Goal: Transaction & Acquisition: Book appointment/travel/reservation

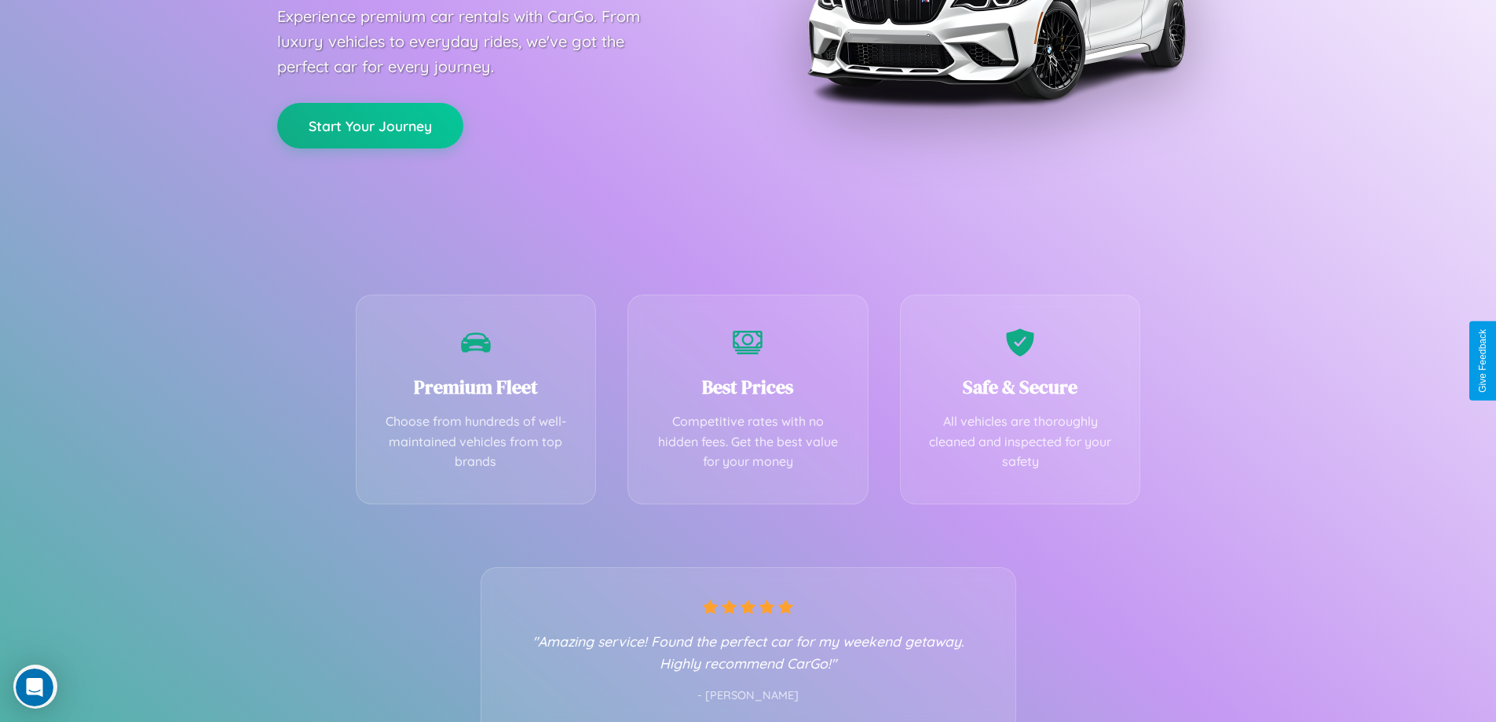
scroll to position [309, 0]
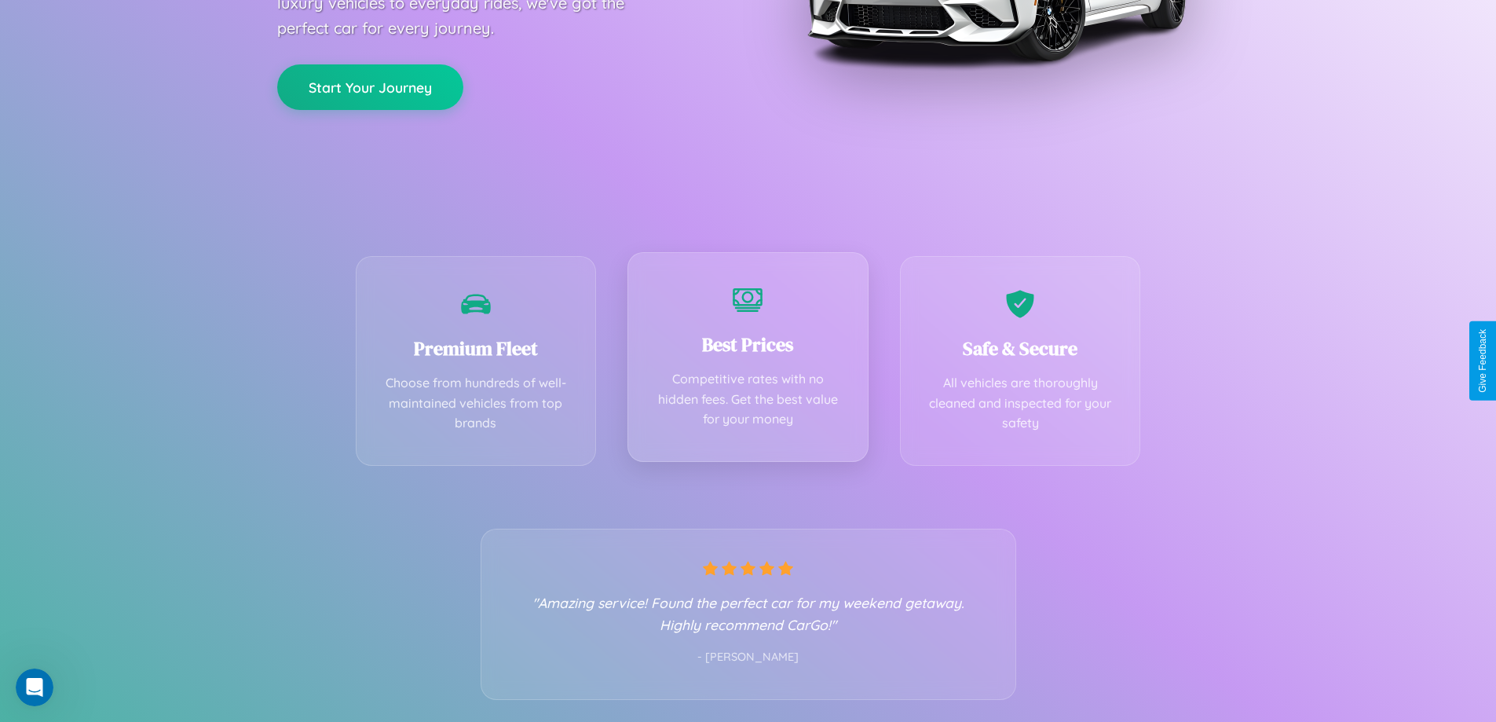
click at [748, 361] on div "Best Prices Competitive rates with no hidden fees. Get the best value for your …" at bounding box center [748, 357] width 241 height 210
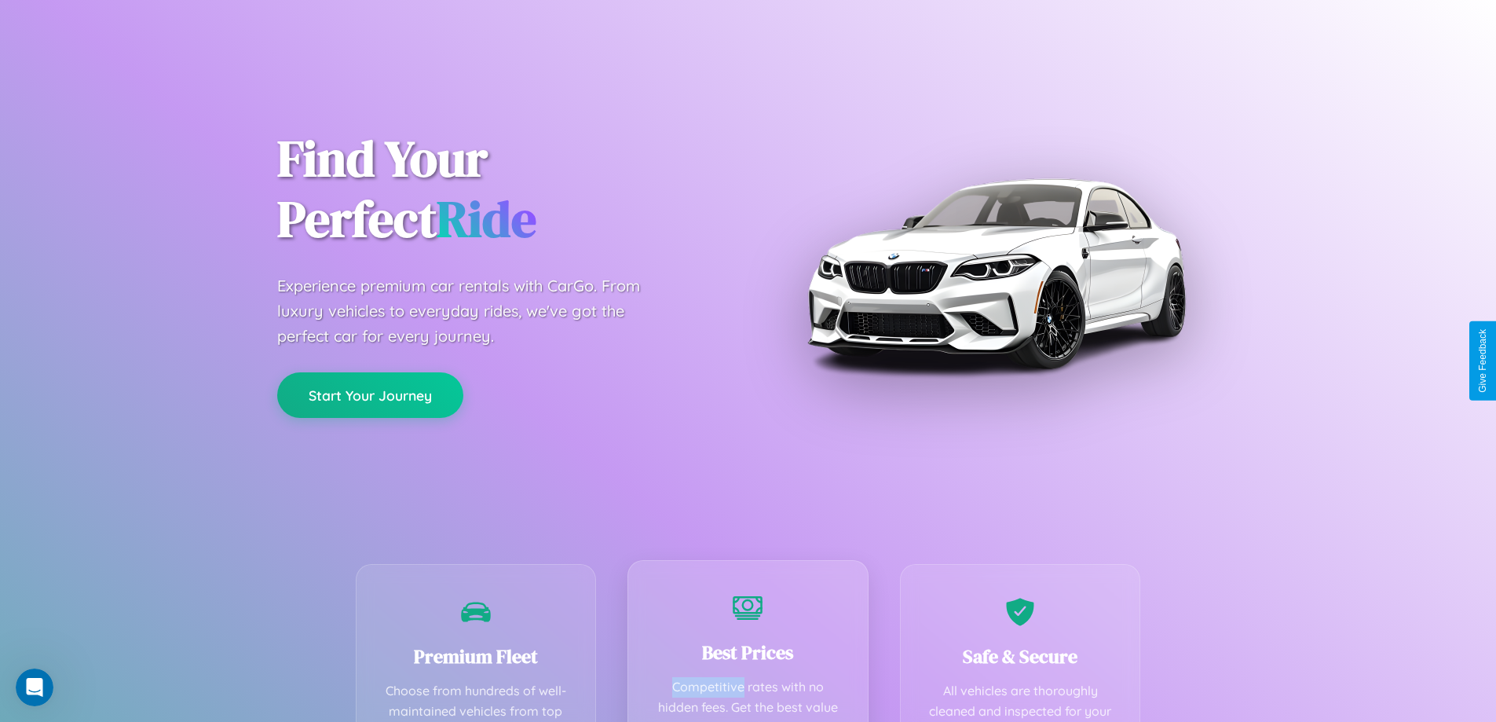
scroll to position [0, 0]
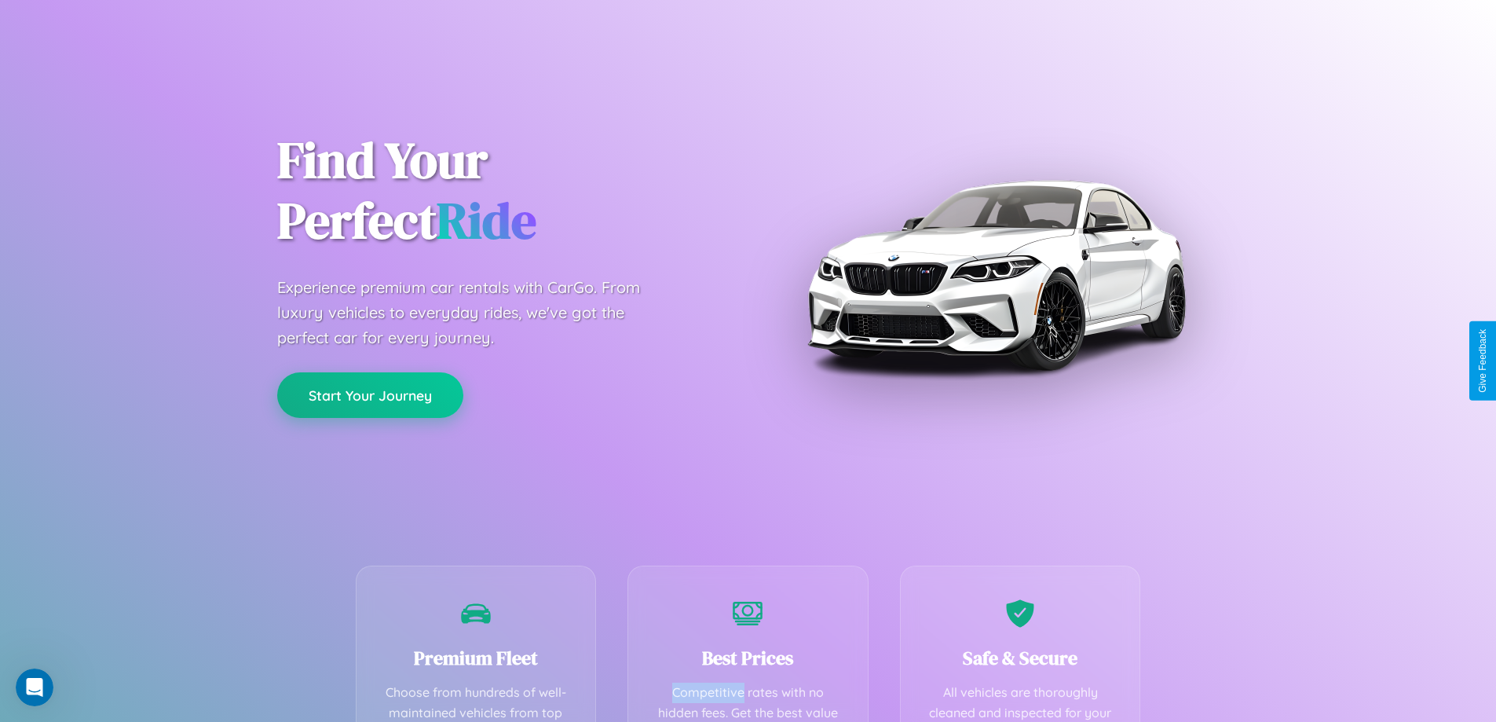
click at [370, 395] on button "Start Your Journey" at bounding box center [370, 395] width 186 height 46
click at [370, 394] on button "Start Your Journey" at bounding box center [370, 395] width 186 height 46
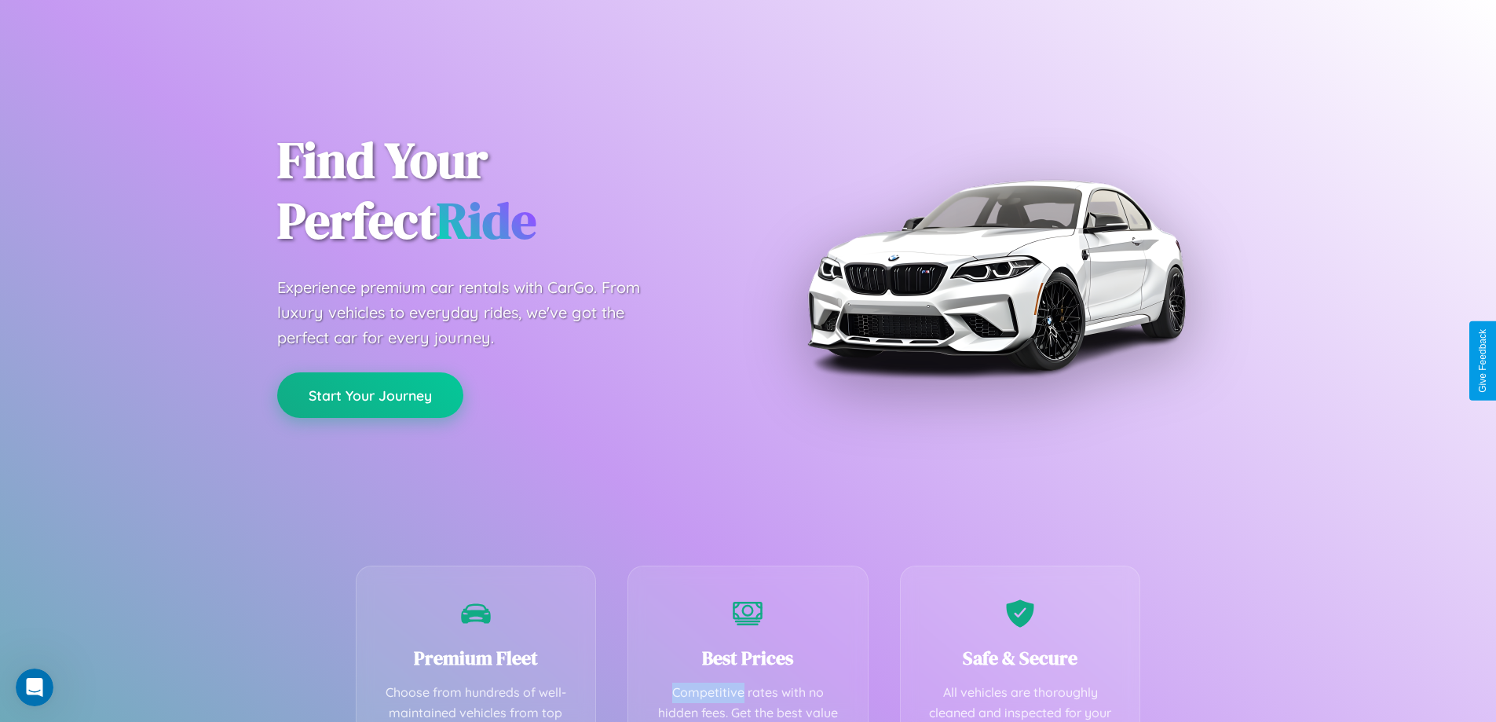
click at [370, 394] on button "Start Your Journey" at bounding box center [370, 395] width 186 height 46
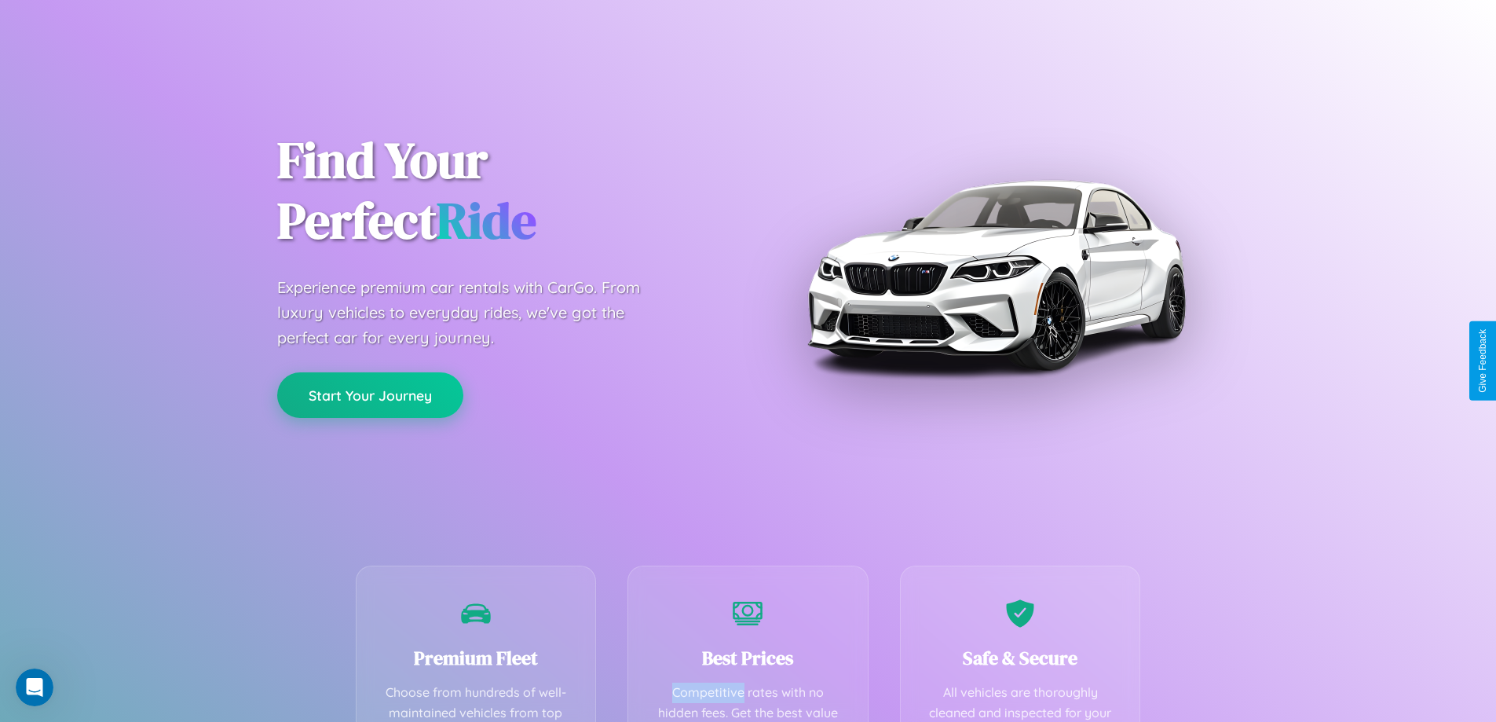
click at [370, 394] on button "Start Your Journey" at bounding box center [370, 395] width 186 height 46
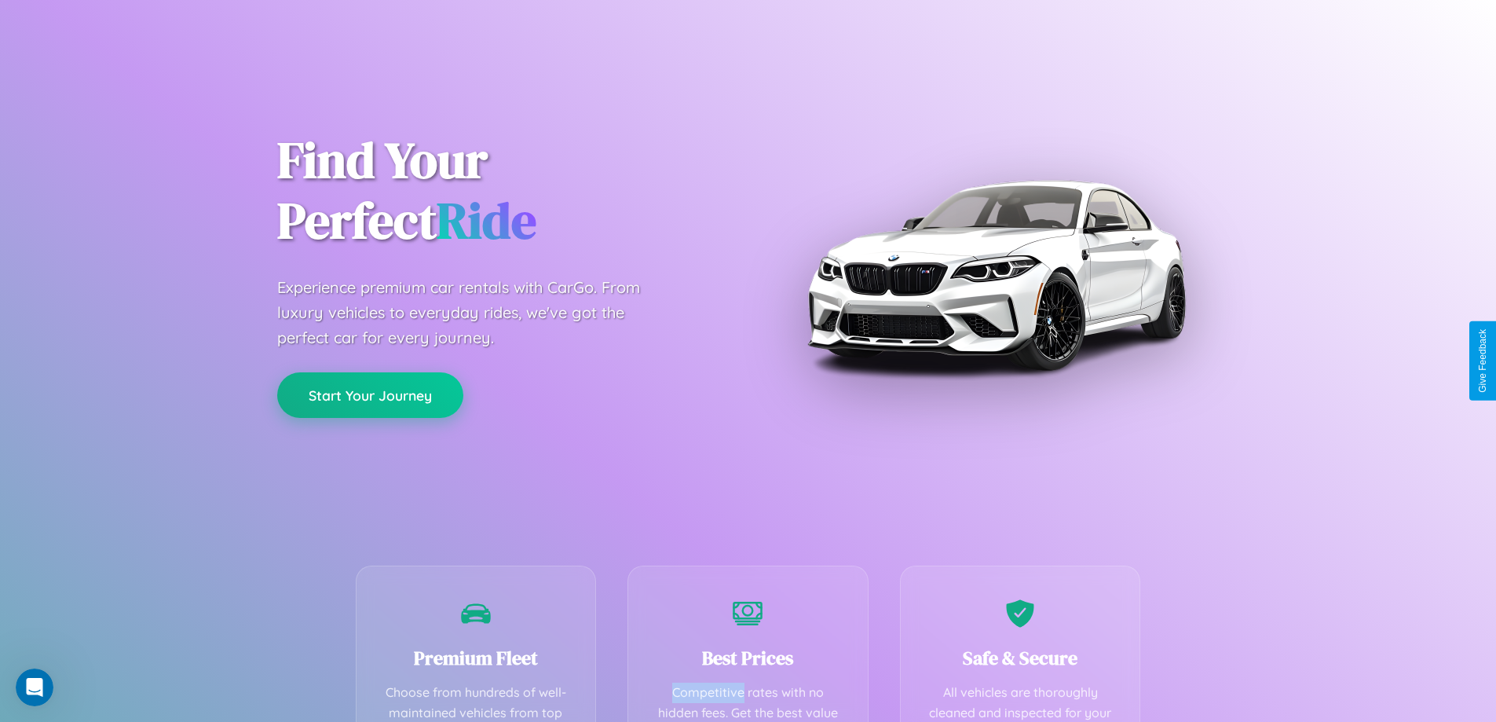
click at [370, 394] on button "Start Your Journey" at bounding box center [370, 395] width 186 height 46
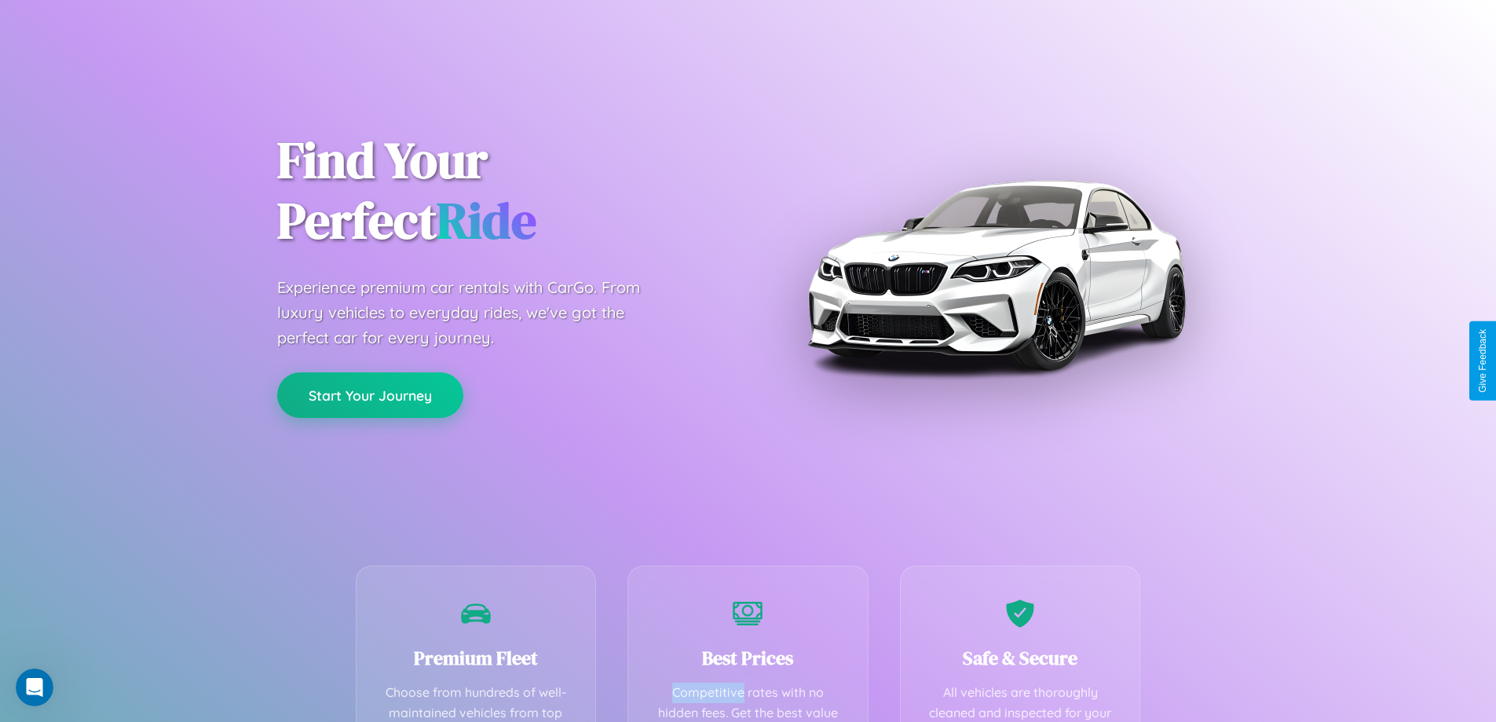
click at [370, 394] on button "Start Your Journey" at bounding box center [370, 395] width 186 height 46
